Goal: Register for event/course

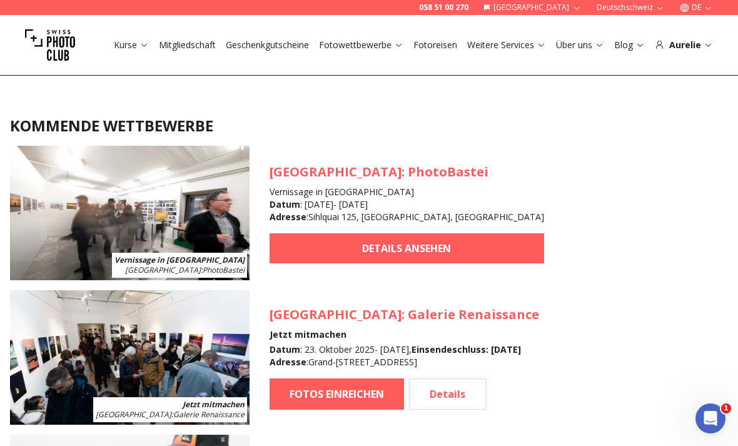
click at [148, 48] on icon at bounding box center [143, 44] width 9 height 9
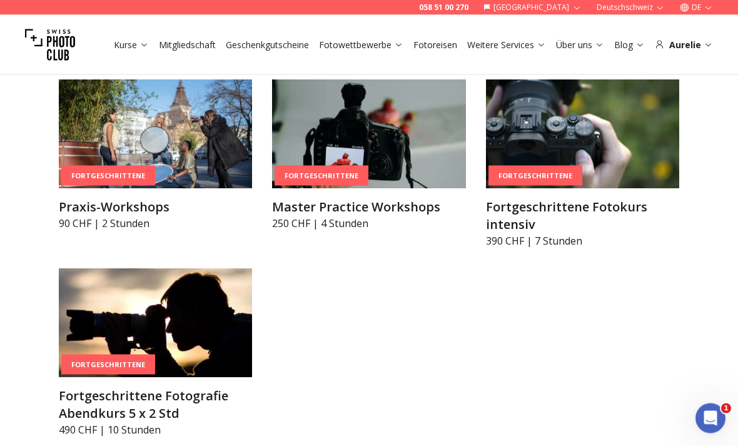
scroll to position [2030, 0]
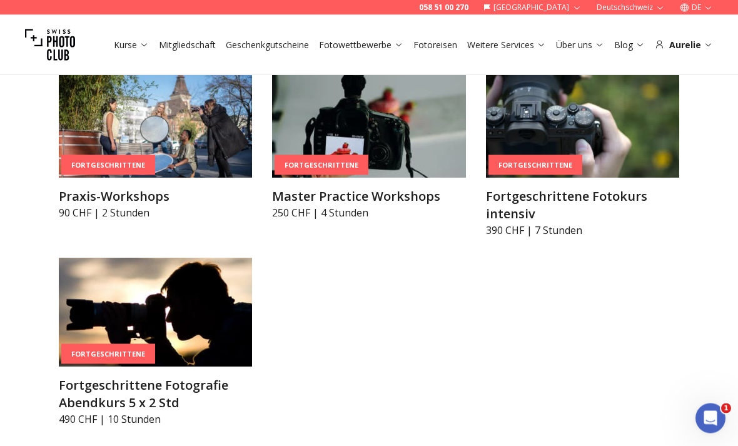
click at [391, 188] on h3 "Master Practice Workshops" at bounding box center [368, 197] width 193 height 18
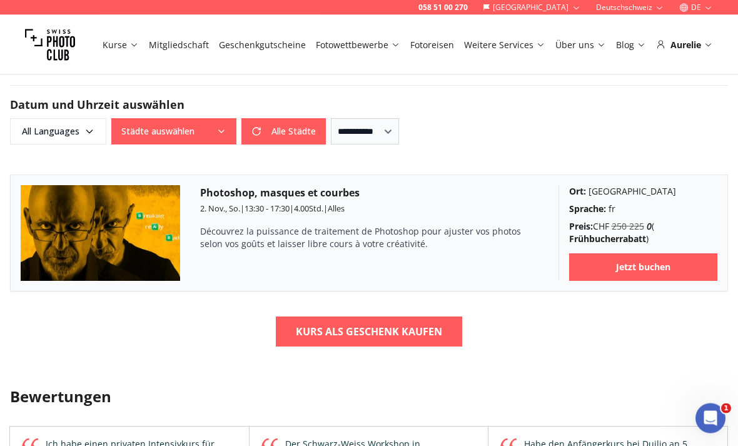
scroll to position [1089, 0]
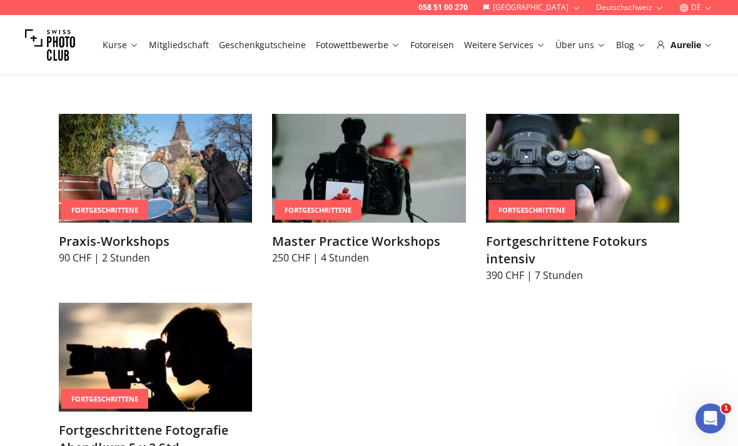
scroll to position [2006, 0]
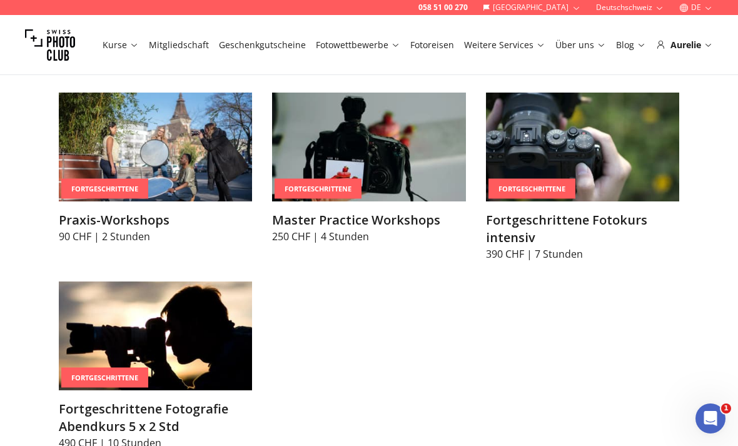
click at [208, 156] on img at bounding box center [155, 147] width 193 height 109
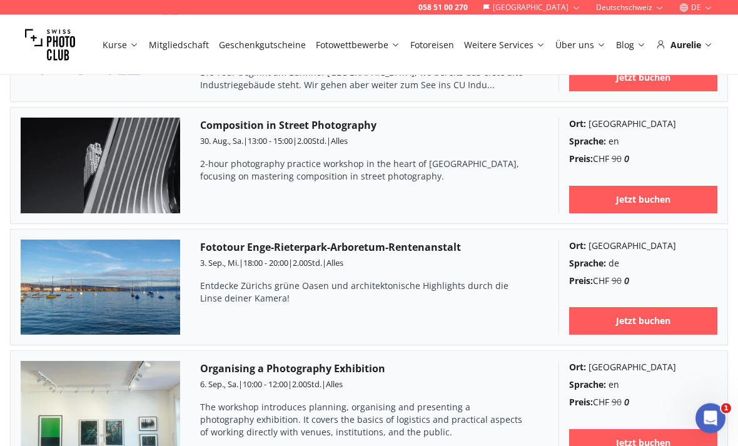
scroll to position [1131, 0]
click at [139, 171] on img at bounding box center [100, 166] width 159 height 96
click at [332, 129] on h3 "Composition in Street Photography" at bounding box center [369, 125] width 338 height 15
click at [635, 206] on link "Jetzt buchen" at bounding box center [643, 200] width 149 height 28
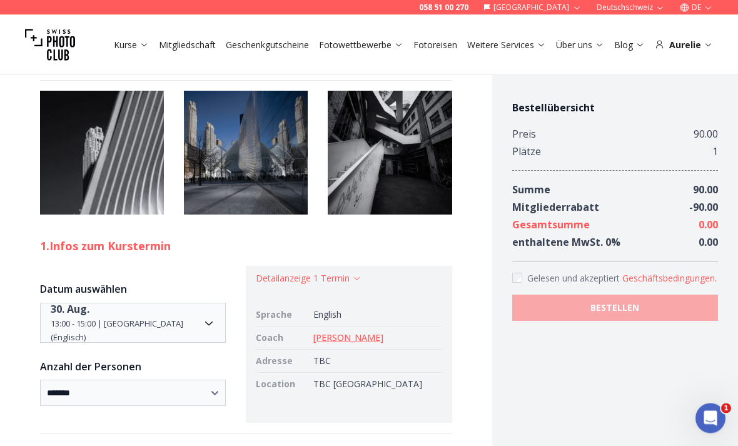
scroll to position [938, 0]
click at [383, 331] on link "[PERSON_NAME]" at bounding box center [348, 337] width 70 height 12
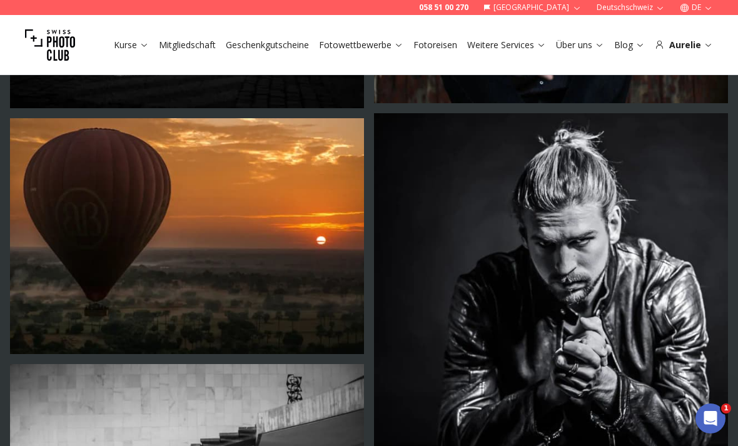
scroll to position [2181, 0]
